Goal: Information Seeking & Learning: Learn about a topic

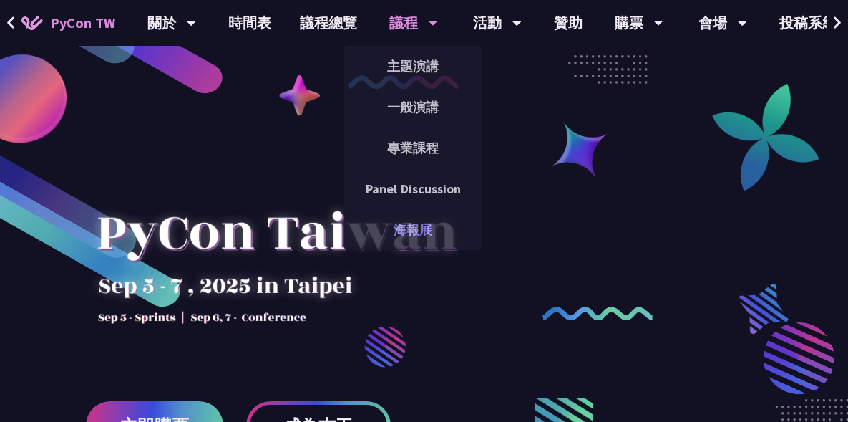
click at [412, 236] on link "海報展" at bounding box center [412, 230] width 137 height 34
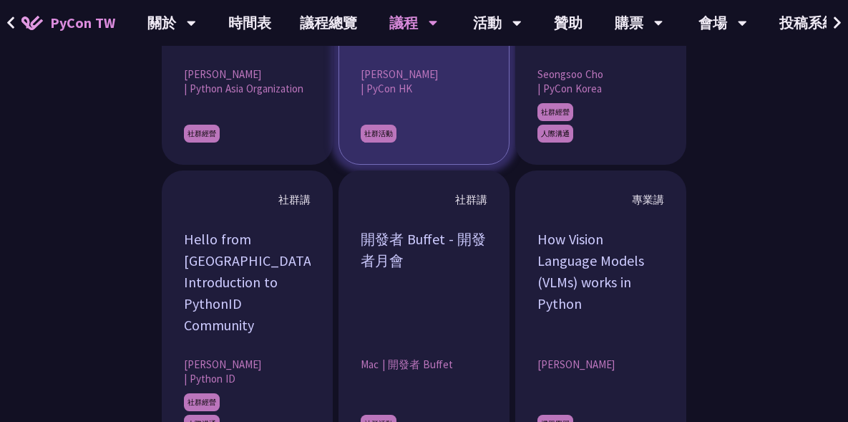
scroll to position [1193, 0]
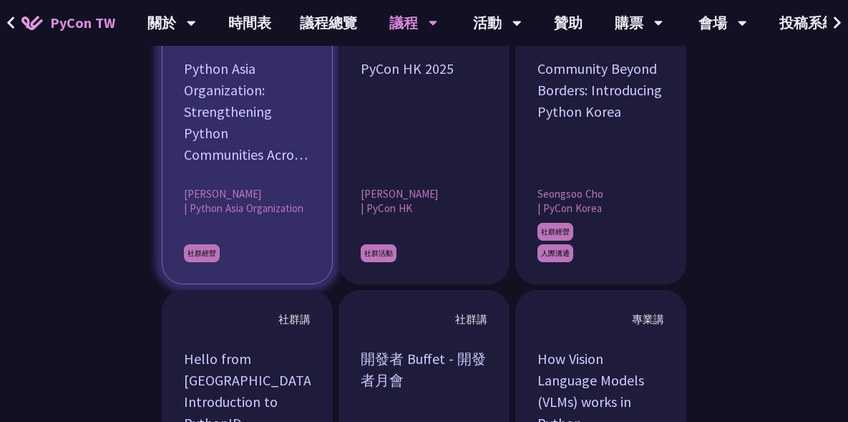
drag, startPoint x: 183, startPoint y: 216, endPoint x: 276, endPoint y: 215, distance: 92.4
click at [276, 215] on article "社群講 Python Asia Organization: Strengthening Python Communities Across [GEOGRAPH…" at bounding box center [247, 142] width 171 height 284
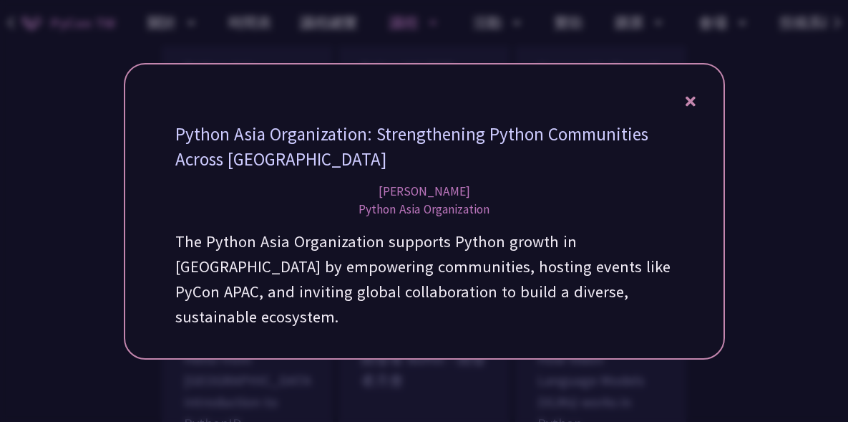
drag, startPoint x: 374, startPoint y: 201, endPoint x: 480, endPoint y: 200, distance: 106.7
click at [480, 200] on div "[PERSON_NAME]" at bounding box center [424, 192] width 131 height 18
copy div "[PERSON_NAME]"
drag, startPoint x: 360, startPoint y: 220, endPoint x: 490, endPoint y: 222, distance: 130.3
click at [490, 218] on div "Python Asia Organization" at bounding box center [424, 209] width 131 height 18
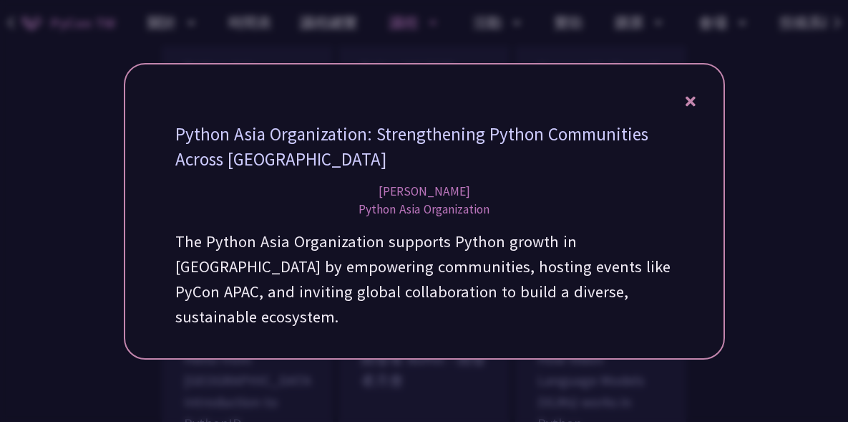
copy div "Python Asia Organization"
drag, startPoint x: 370, startPoint y: 201, endPoint x: 485, endPoint y: 203, distance: 114.6
click at [485, 200] on div "[PERSON_NAME]" at bounding box center [424, 192] width 131 height 18
copy div "[PERSON_NAME]"
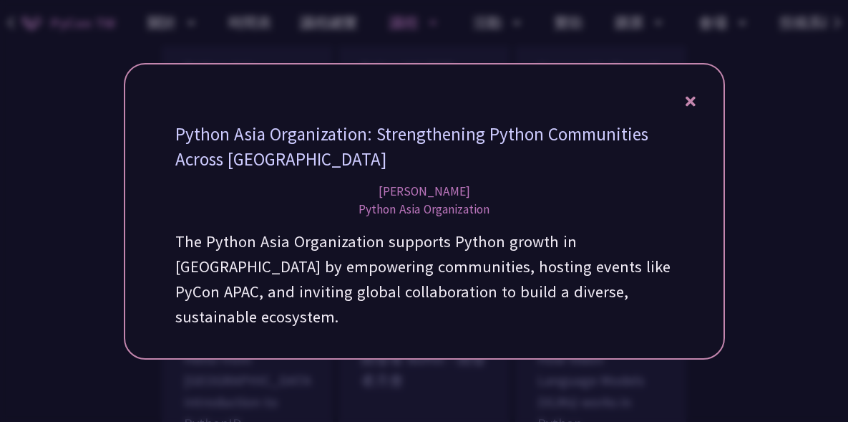
drag, startPoint x: 175, startPoint y: 144, endPoint x: 276, endPoint y: 169, distance: 103.3
click at [276, 169] on div "Python Asia Organization: Strengthening Python Communities Across [GEOGRAPHIC_D…" at bounding box center [424, 147] width 498 height 50
copy div "Python Asia Organization: Strengthening Python Communities Across [GEOGRAPHIC_D…"
